Goal: Find contact information: Find contact information

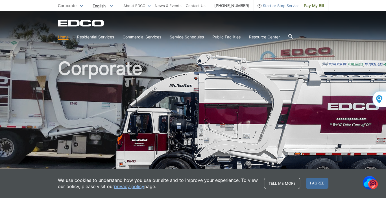
click at [293, 36] on icon at bounding box center [290, 36] width 5 height 5
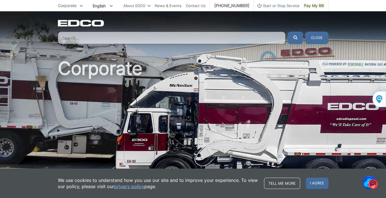
click at [62, 37] on input "Search" at bounding box center [172, 38] width 228 height 12
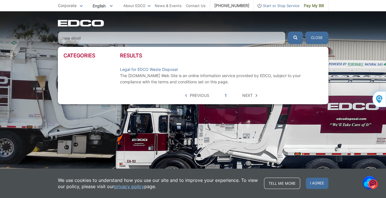
type input "new email"
click at [310, 36] on button "Close" at bounding box center [317, 38] width 23 height 12
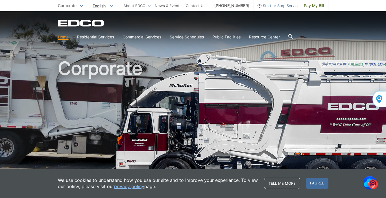
click at [62, 36] on link "Home" at bounding box center [63, 37] width 11 height 6
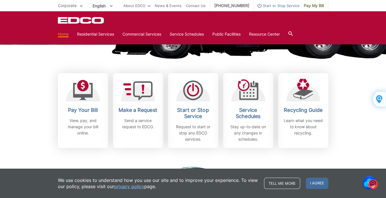
scroll to position [135, 0]
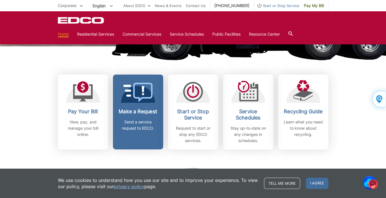
click at [139, 92] on icon at bounding box center [138, 92] width 30 height 19
